Goal: Task Accomplishment & Management: Manage account settings

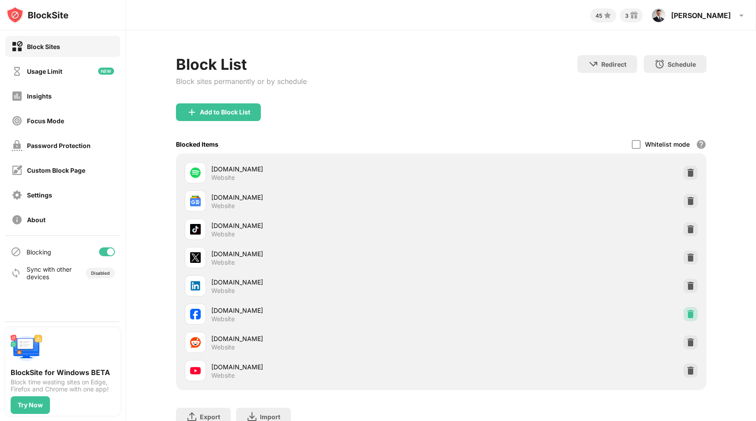
click at [686, 311] on img at bounding box center [690, 314] width 9 height 9
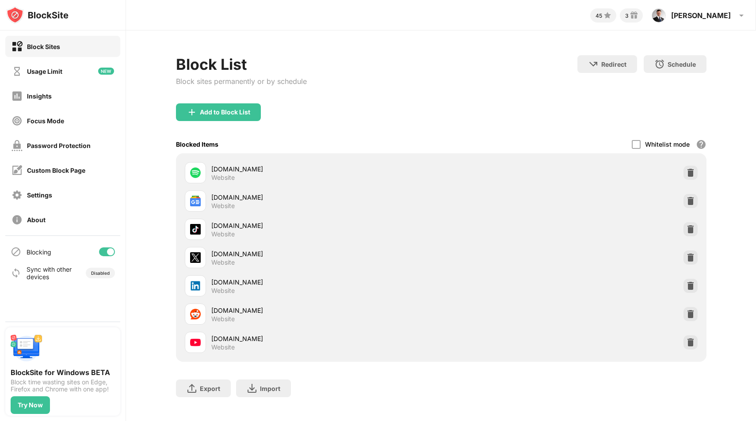
click at [693, 286] on div at bounding box center [690, 286] width 14 height 14
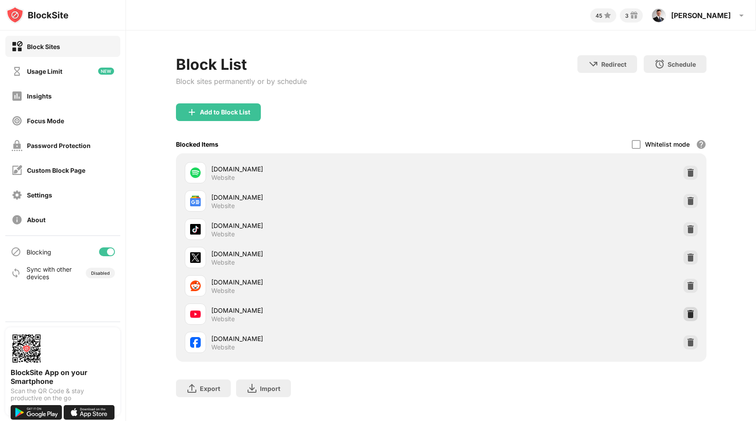
click at [690, 313] on img at bounding box center [690, 314] width 9 height 9
